Goal: Information Seeking & Learning: Learn about a topic

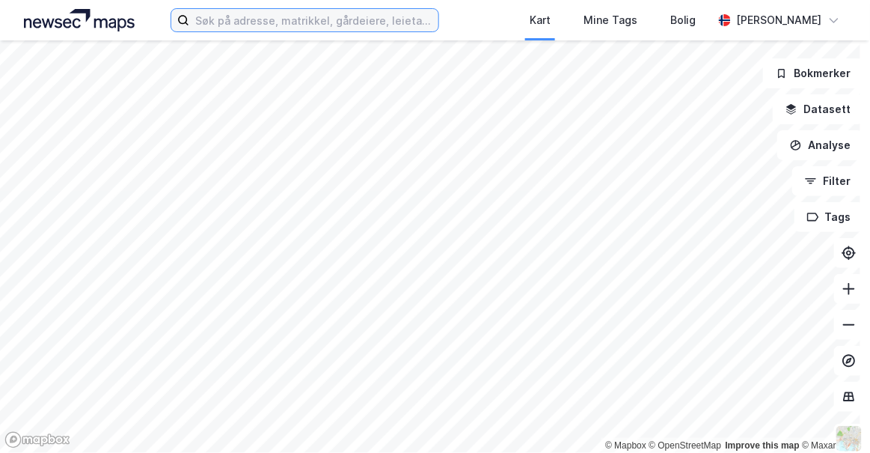
click at [246, 22] on input at bounding box center [313, 20] width 248 height 22
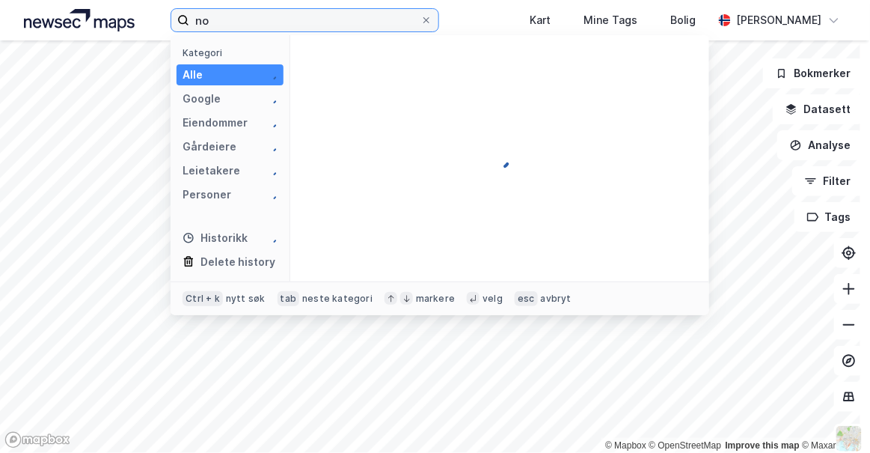
type input "n"
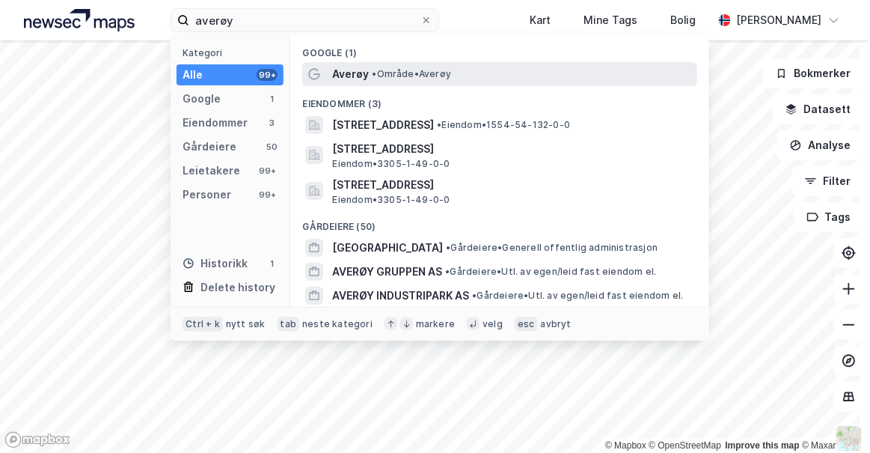
click at [376, 76] on span "•" at bounding box center [374, 73] width 4 height 11
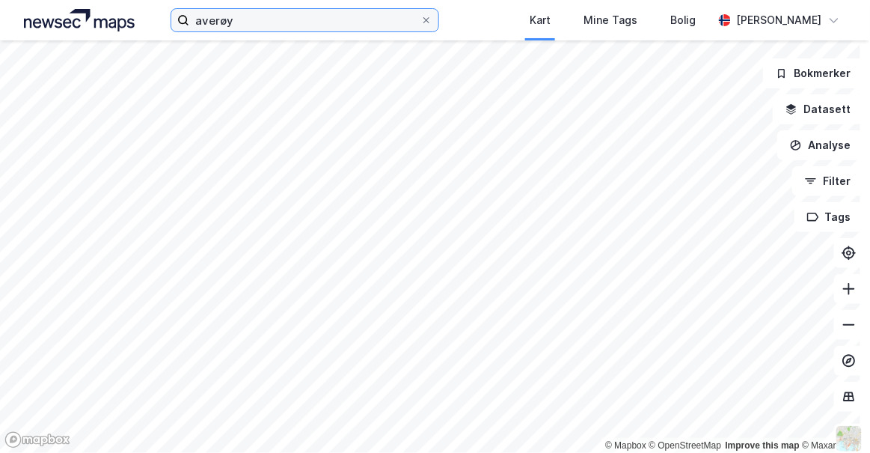
click at [266, 28] on input "averøy" at bounding box center [304, 20] width 230 height 22
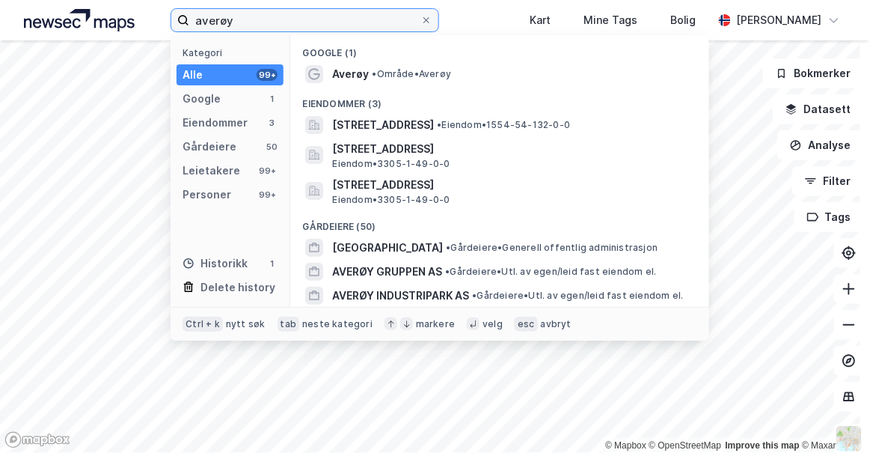
click at [266, 28] on input "averøy" at bounding box center [304, 20] width 230 height 22
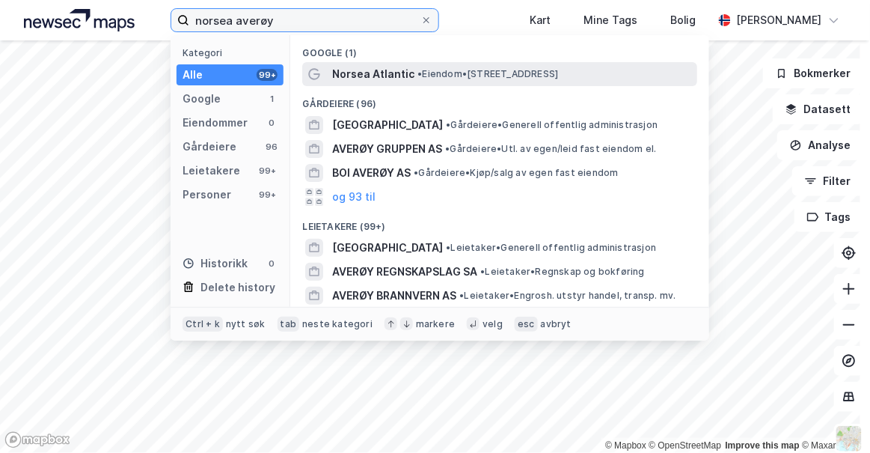
type input "norsea averøy"
click at [375, 73] on span "Norsea Atlantic" at bounding box center [373, 74] width 82 height 18
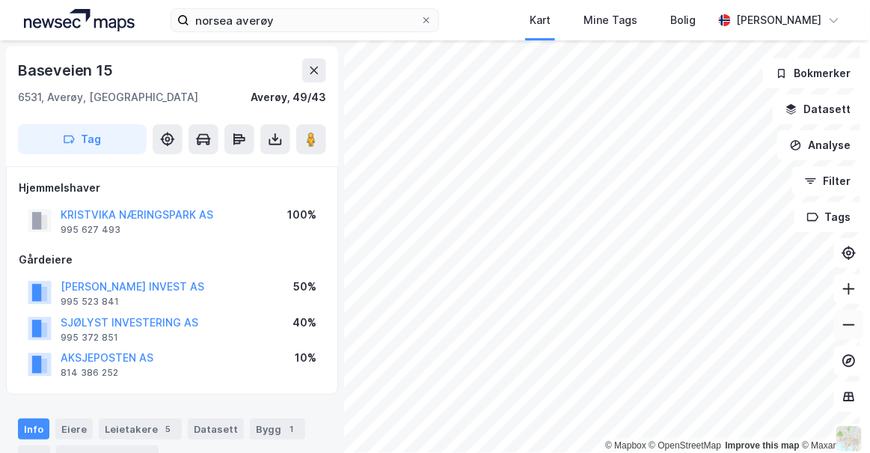
click at [843, 325] on icon at bounding box center [849, 324] width 12 height 1
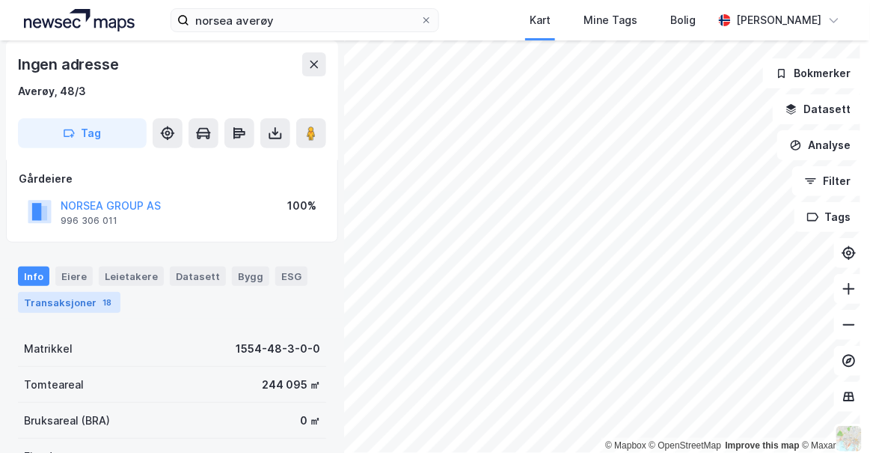
scroll to position [82, 0]
click at [82, 301] on div "Transaksjoner 18" at bounding box center [69, 301] width 103 height 21
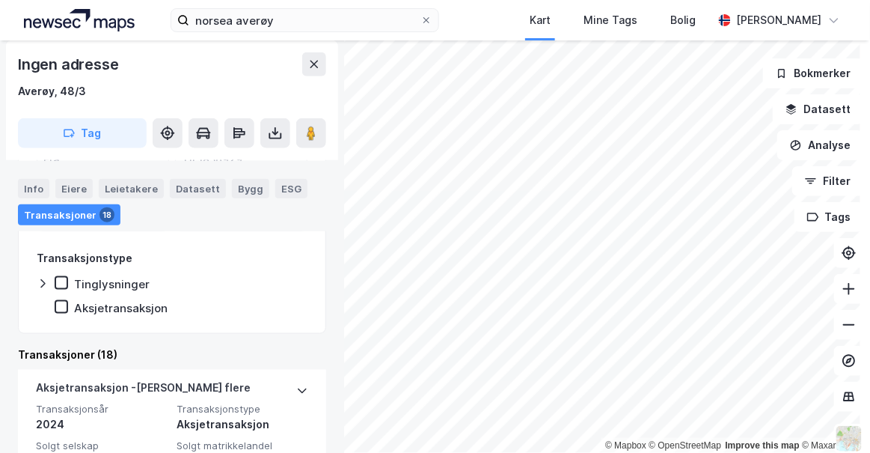
scroll to position [303, 0]
click at [106, 284] on div "Tinglysninger" at bounding box center [112, 285] width 76 height 14
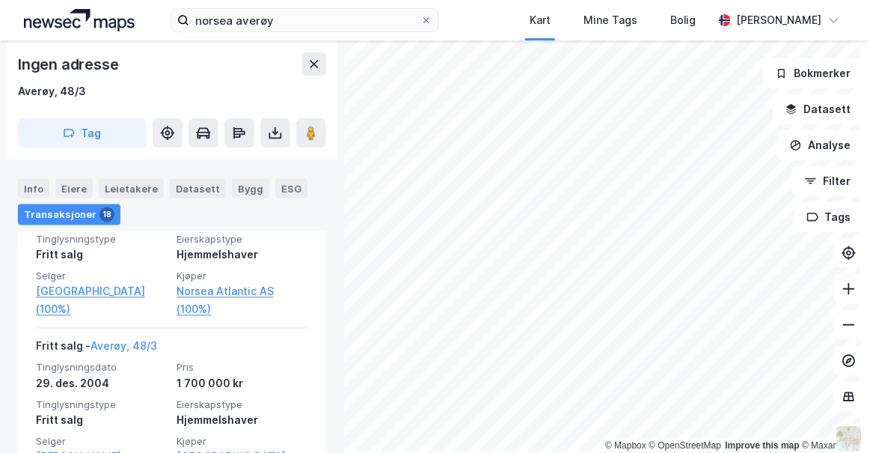
scroll to position [511, 0]
